Goal: Navigation & Orientation: Find specific page/section

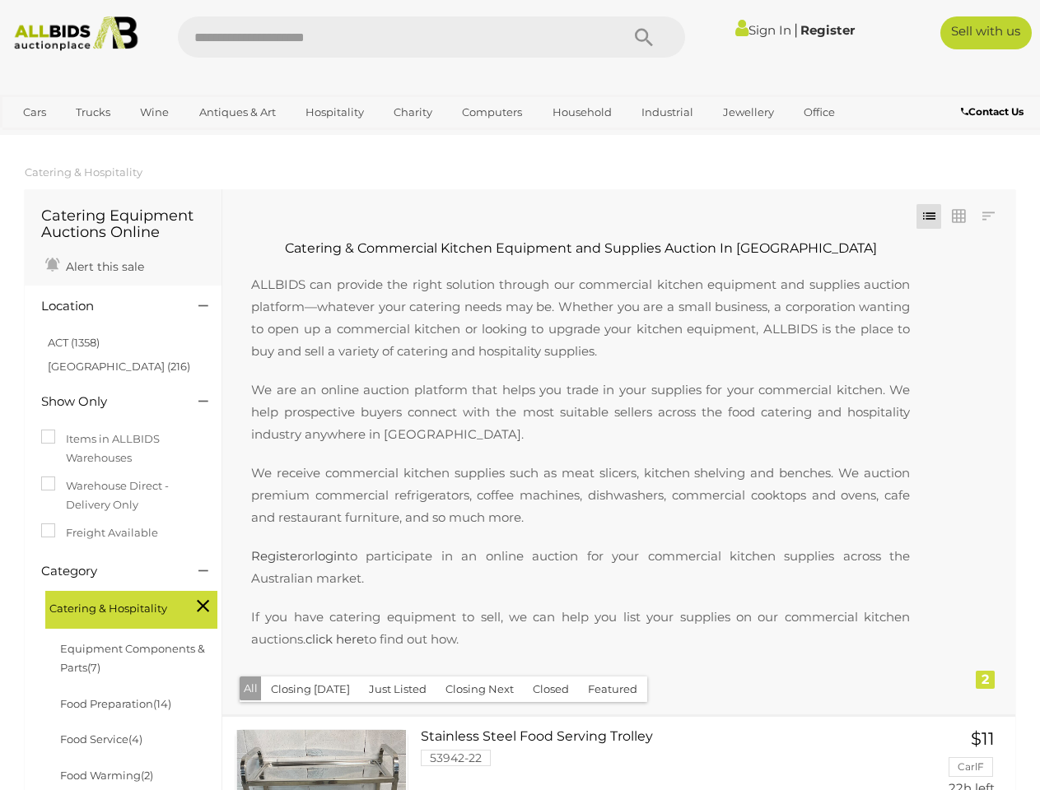
click at [520, 395] on p "We are an online auction platform that helps you trade in your supplies for you…" at bounding box center [581, 412] width 692 height 67
click at [644, 37] on icon "Search" at bounding box center [644, 38] width 18 height 25
click at [35, 112] on link "Cars" at bounding box center [34, 112] width 44 height 27
click at [93, 112] on link "Trucks" at bounding box center [93, 112] width 56 height 27
click at [154, 112] on link "Wine" at bounding box center [154, 112] width 50 height 27
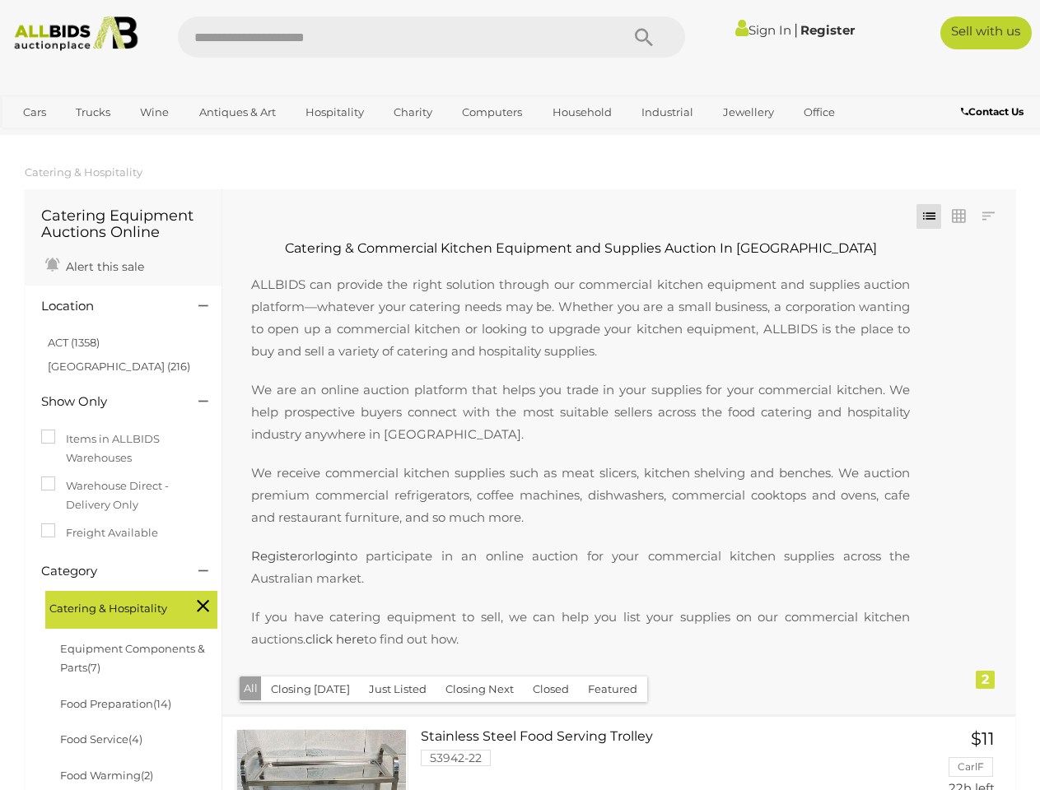
click at [236, 112] on link "Antiques & Art" at bounding box center [238, 112] width 98 height 27
click at [333, 112] on link "Hospitality" at bounding box center [335, 112] width 80 height 27
click at [412, 112] on link "Charity" at bounding box center [413, 112] width 60 height 27
click at [490, 112] on link "Computers" at bounding box center [492, 112] width 82 height 27
click at [580, 112] on link "Household" at bounding box center [582, 112] width 81 height 27
